Goal: Task Accomplishment & Management: Manage account settings

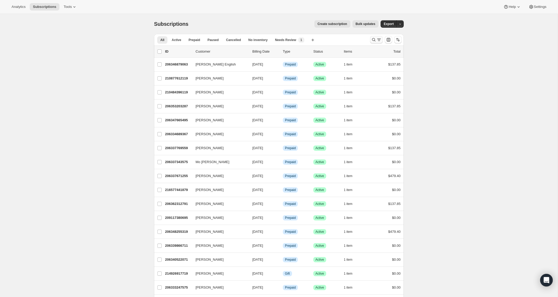
click at [375, 38] on icon "Search and filter results" at bounding box center [373, 39] width 5 height 5
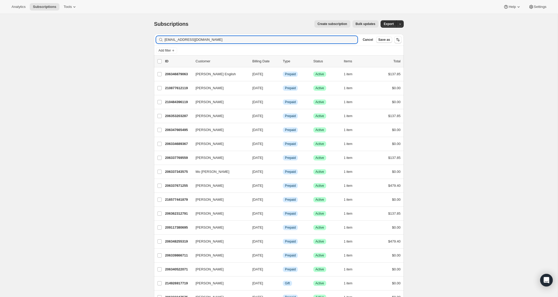
type input "[EMAIL_ADDRESS][DOMAIN_NAME]"
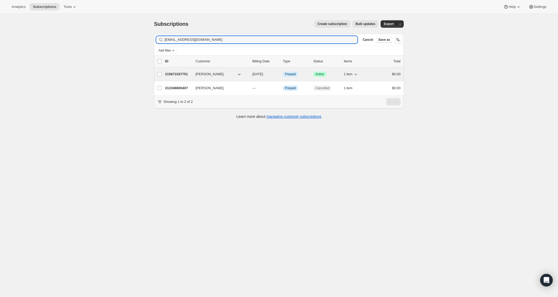
click at [182, 76] on p "215671537751" at bounding box center [178, 73] width 26 height 5
